Goal: Task Accomplishment & Management: Use online tool/utility

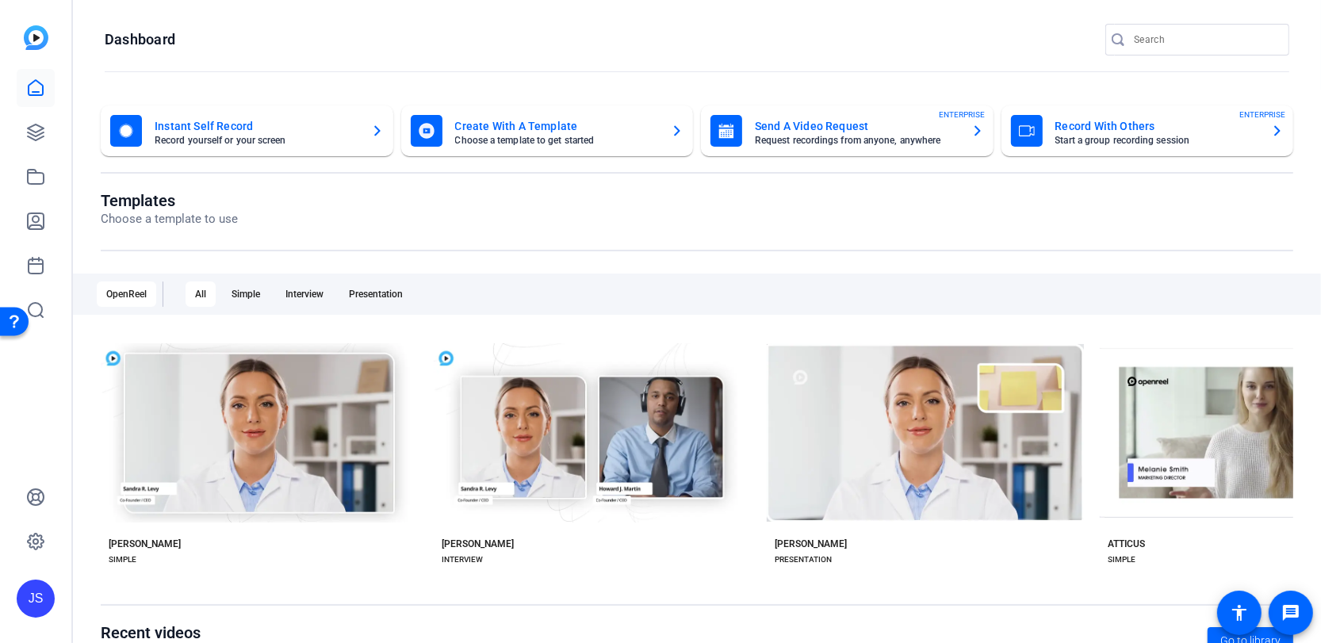
click at [1058, 119] on mat-card-title "Record With Others" at bounding box center [1157, 126] width 204 height 19
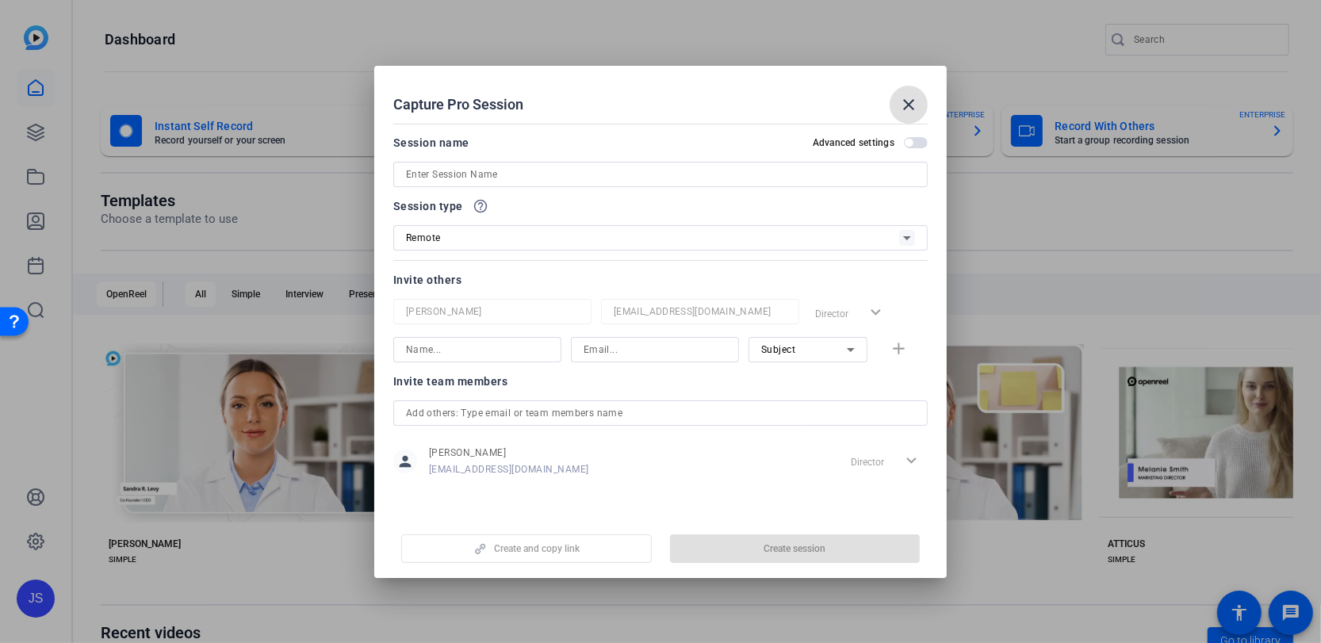
click at [469, 174] on input at bounding box center [660, 174] width 509 height 19
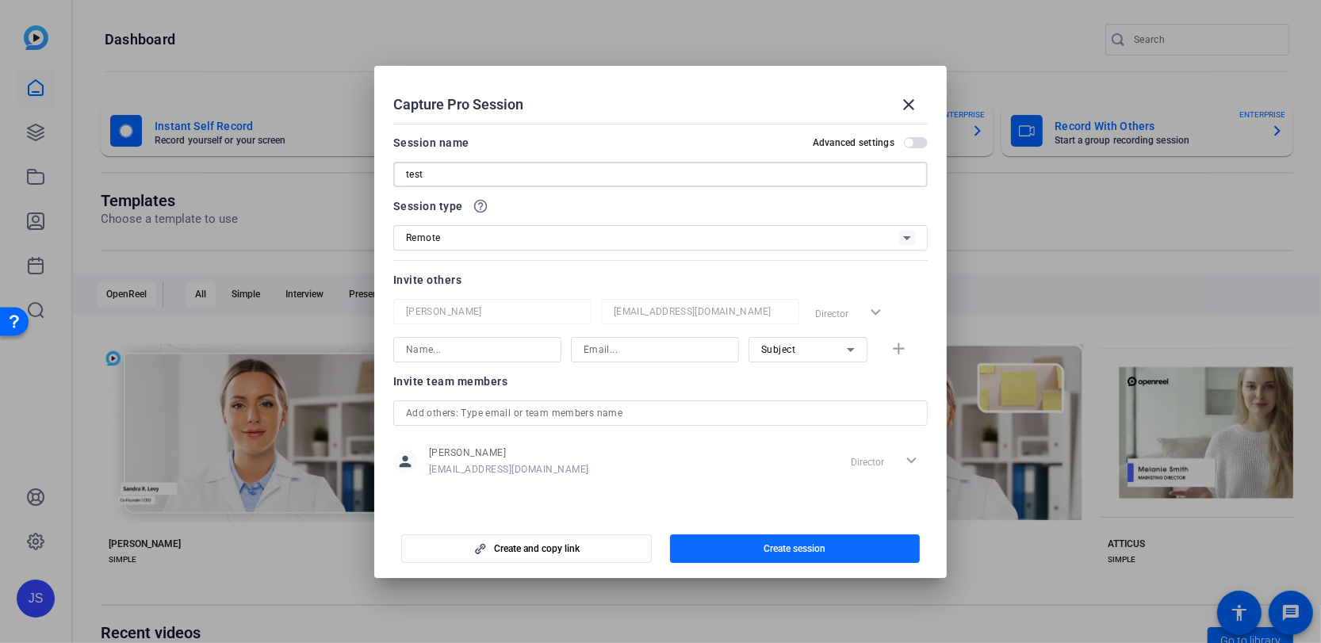
type input "test"
click at [771, 549] on span "Create session" at bounding box center [794, 548] width 62 height 13
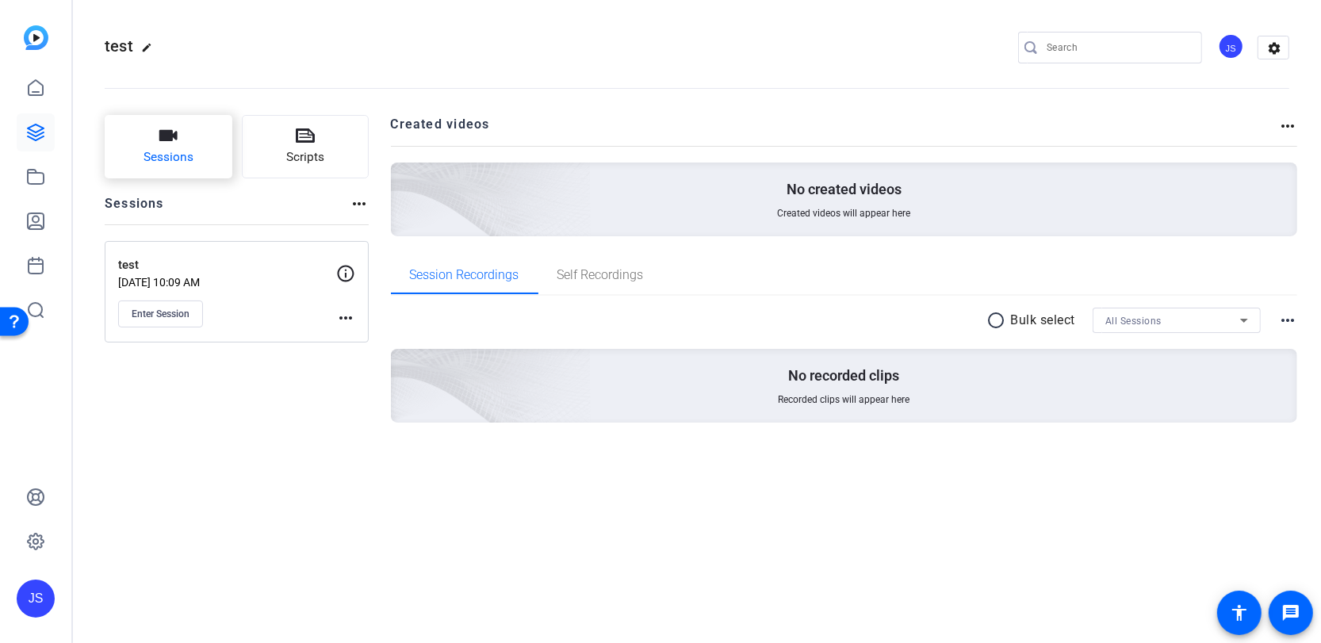
click at [156, 132] on button "Sessions" at bounding box center [169, 146] width 128 height 63
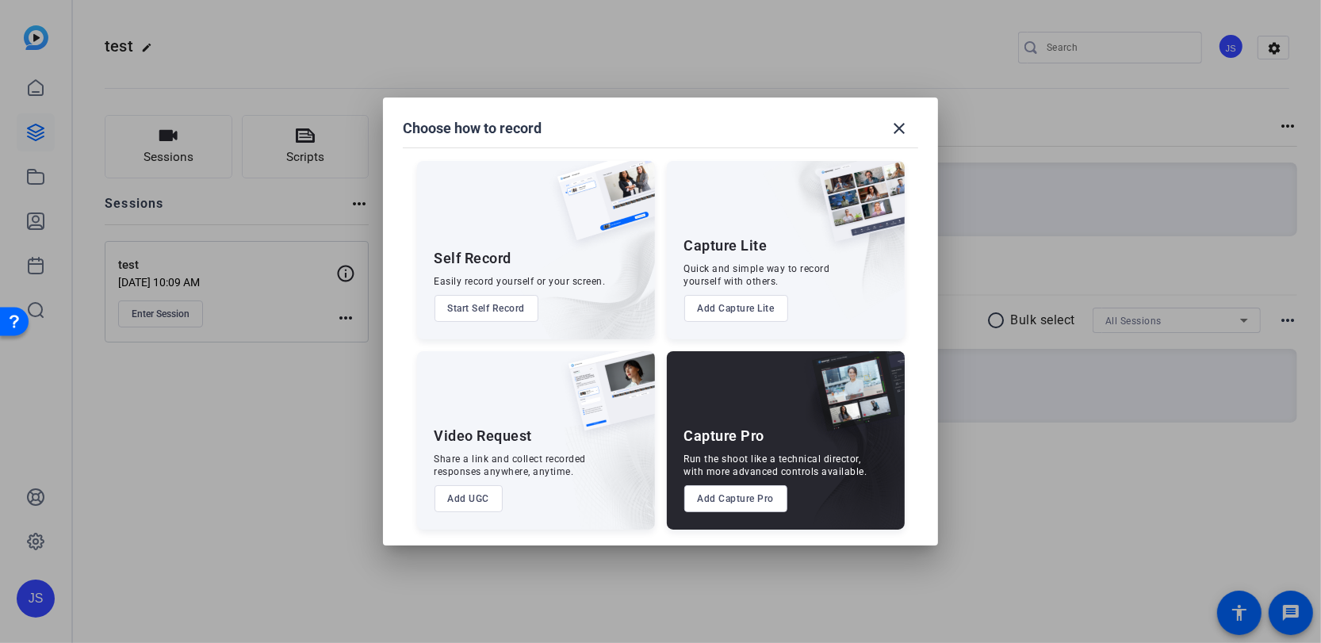
click at [730, 499] on button "Add Capture Pro" at bounding box center [736, 498] width 104 height 27
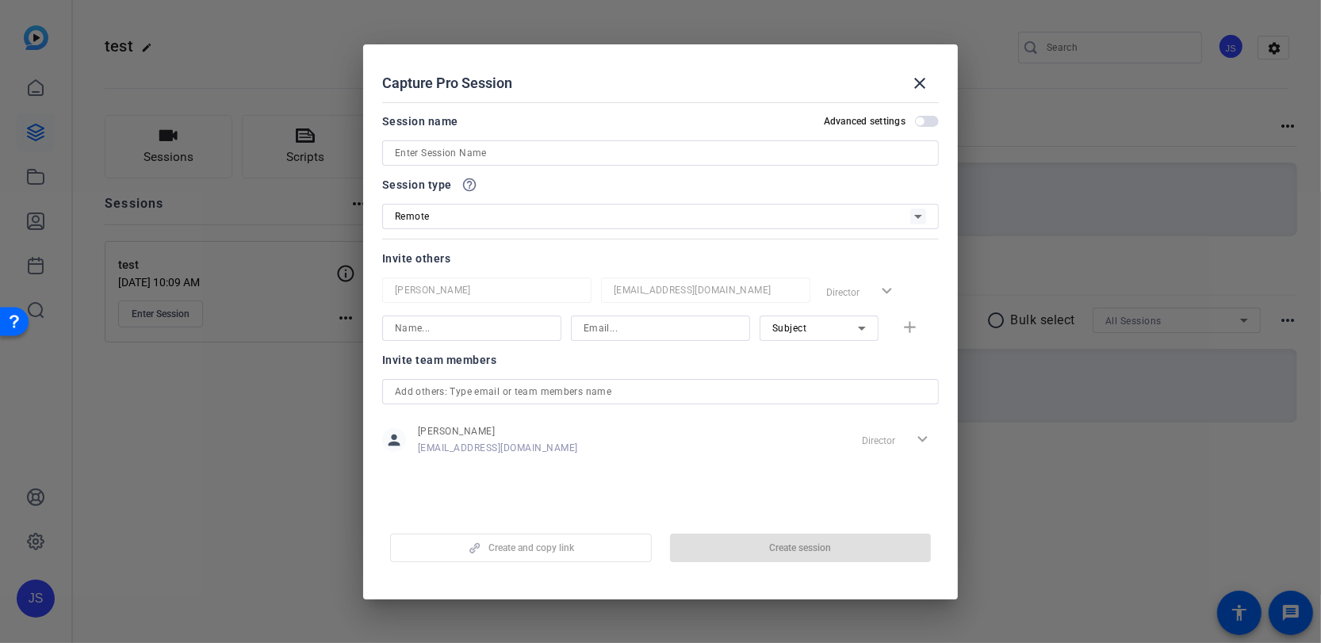
click at [418, 157] on input at bounding box center [660, 152] width 531 height 19
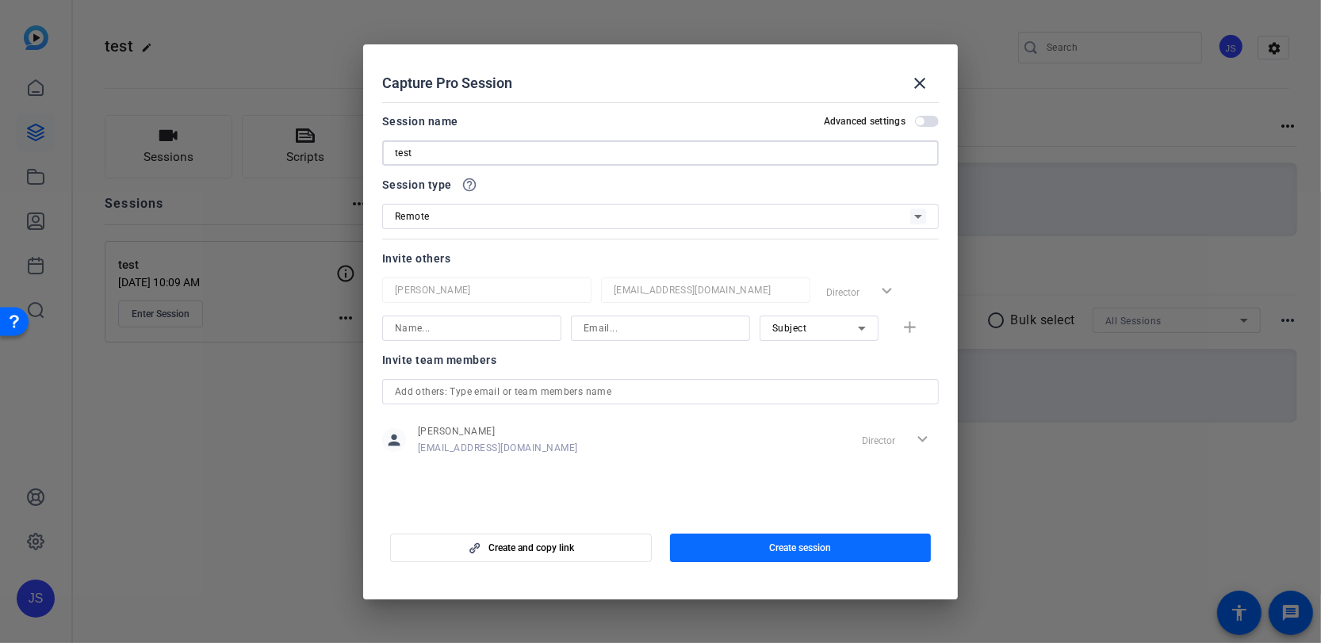
type input "test"
click at [785, 545] on span "Create session" at bounding box center [800, 547] width 62 height 13
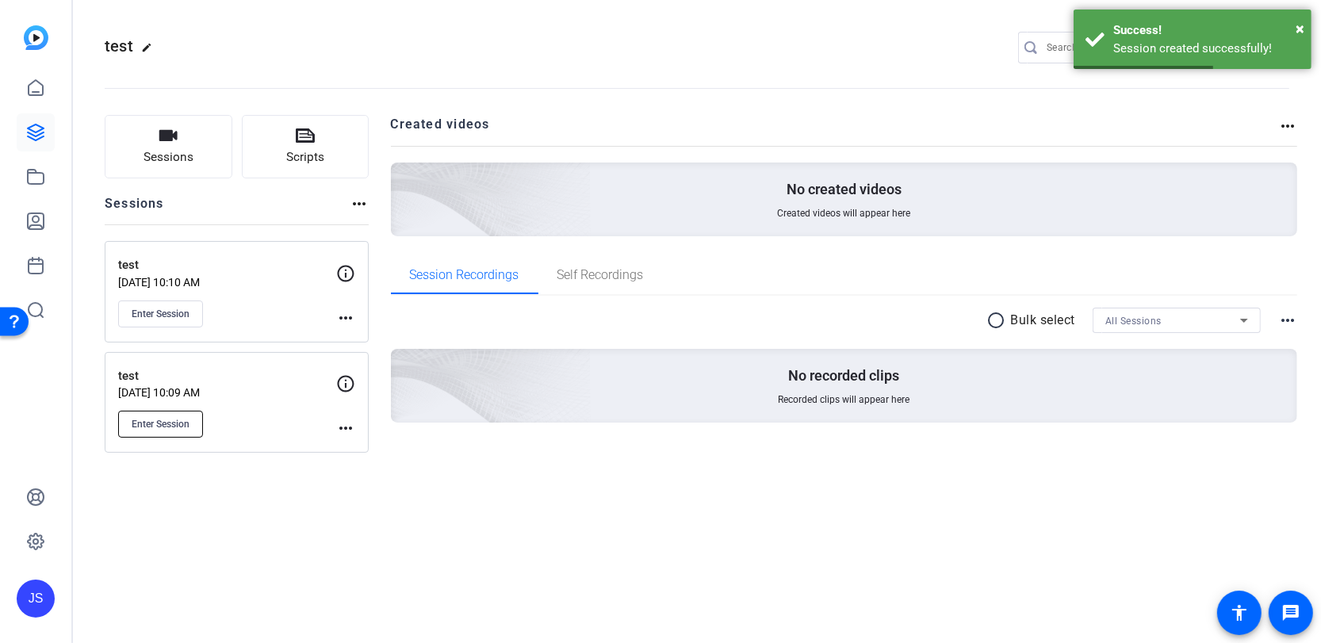
click at [163, 418] on span "Enter Session" at bounding box center [161, 424] width 58 height 13
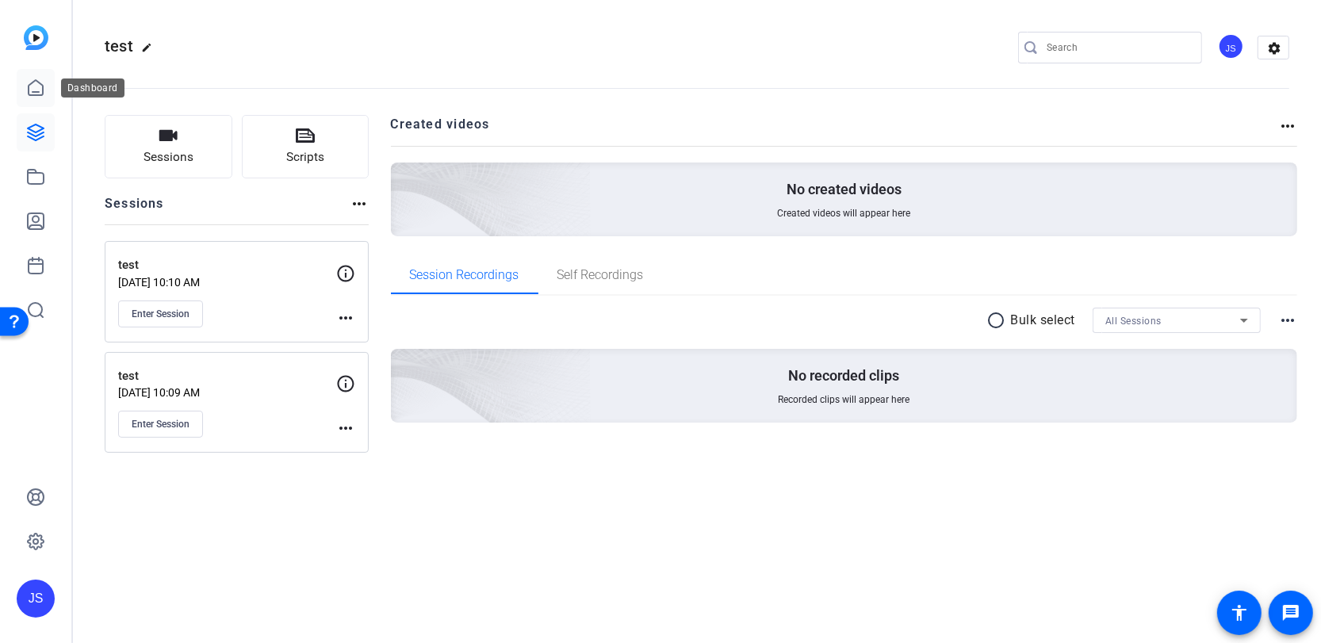
click at [36, 88] on icon at bounding box center [35, 87] width 19 height 19
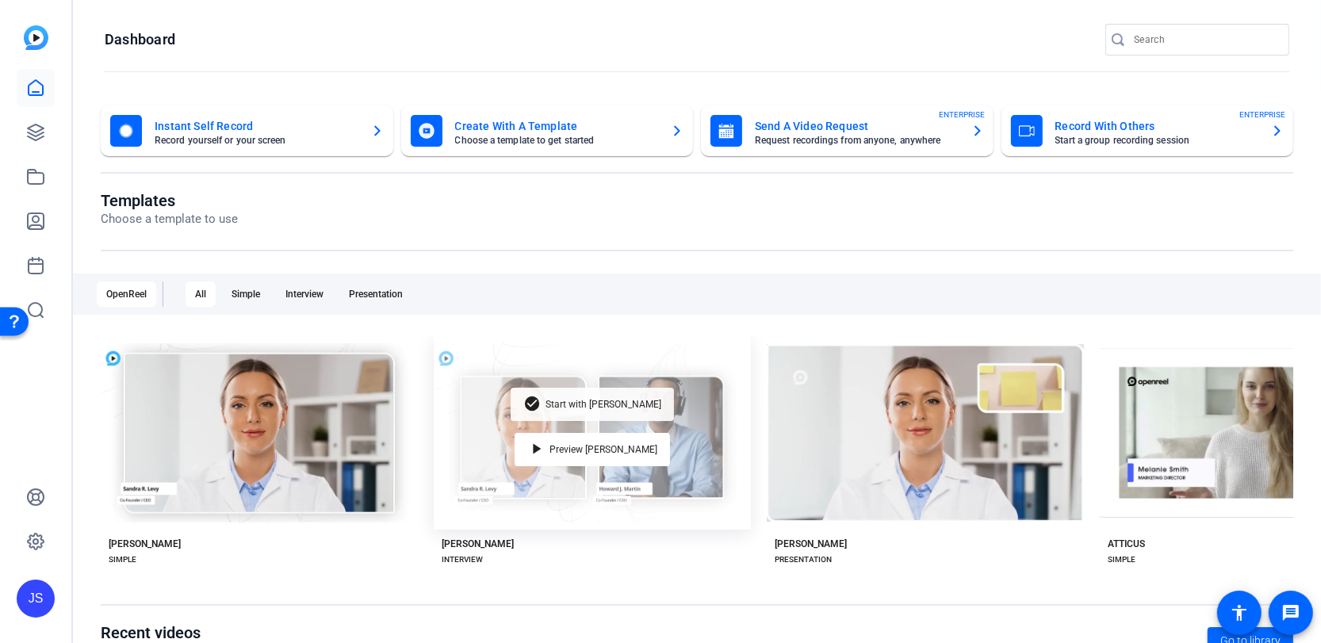
click at [594, 401] on span "Start with [PERSON_NAME]" at bounding box center [603, 405] width 116 height 10
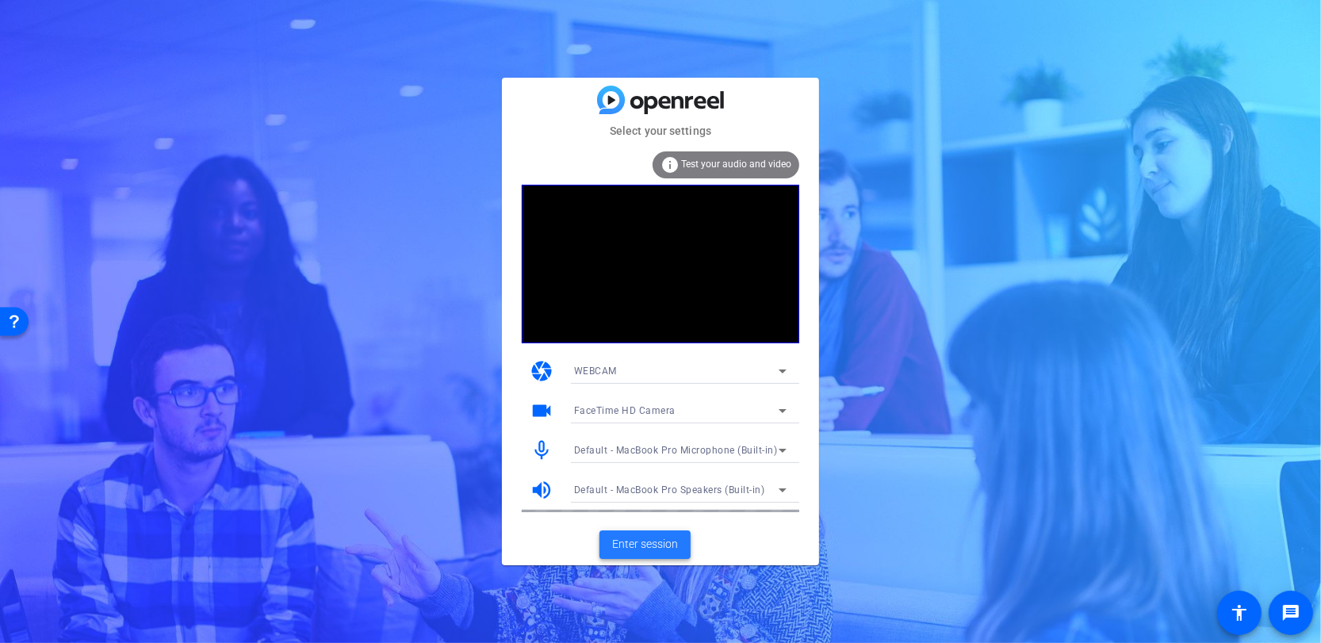
click at [656, 541] on span "Enter session" at bounding box center [645, 544] width 66 height 17
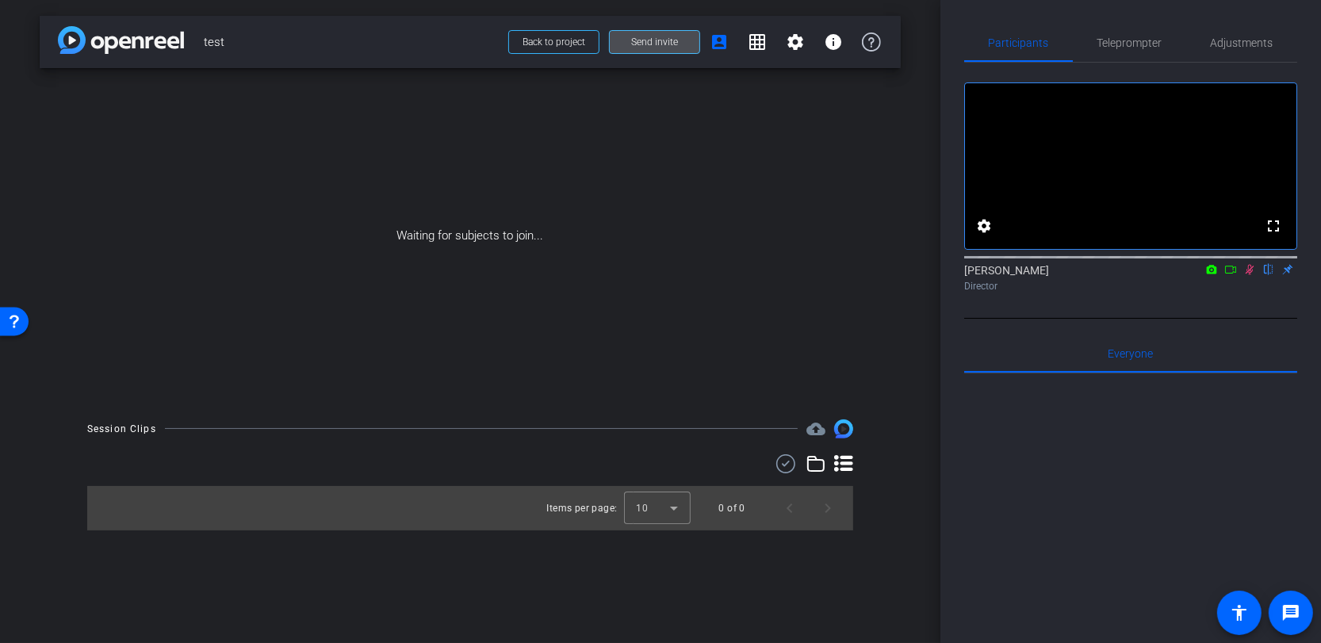
click at [659, 43] on span "Send invite" at bounding box center [654, 42] width 47 height 13
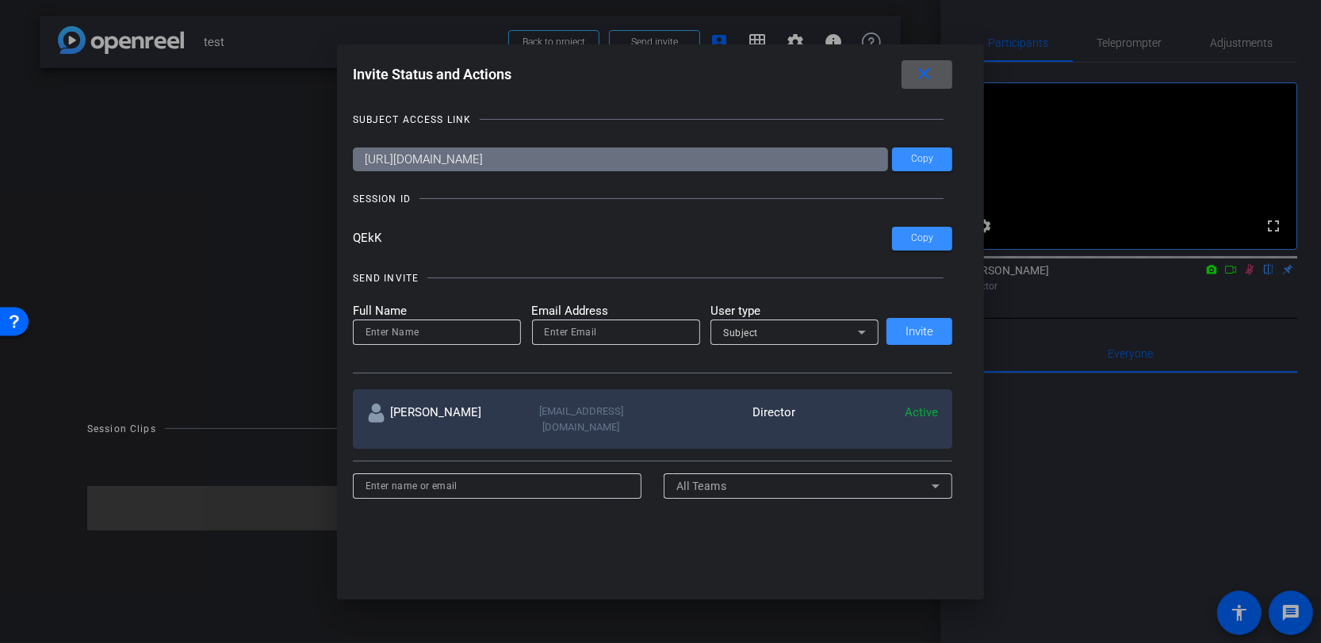
click at [936, 75] on span at bounding box center [926, 74] width 51 height 38
